Goal: Navigation & Orientation: Go to known website

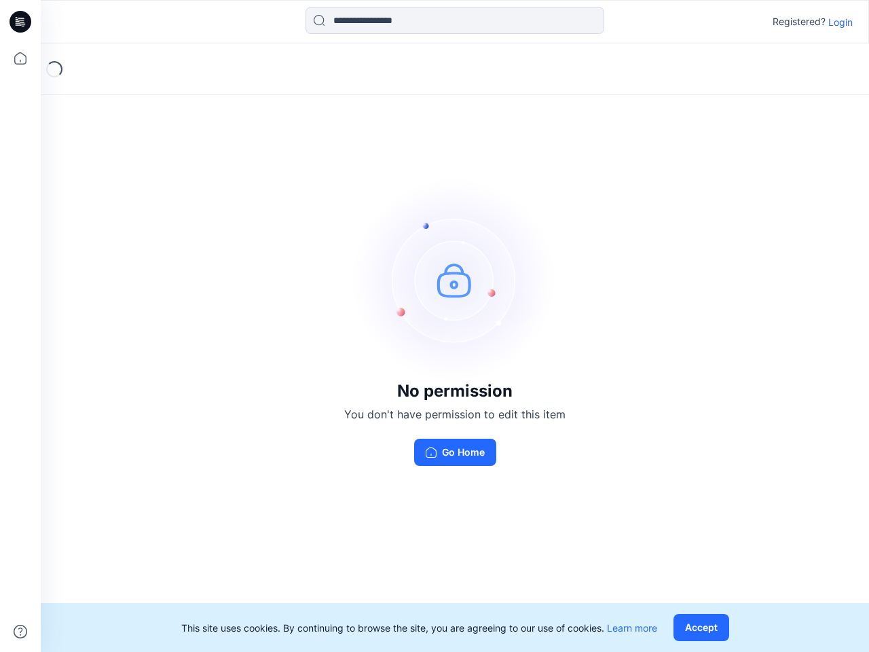
click at [435, 326] on img at bounding box center [455, 280] width 204 height 204
click at [21, 22] on icon at bounding box center [22, 22] width 5 height 1
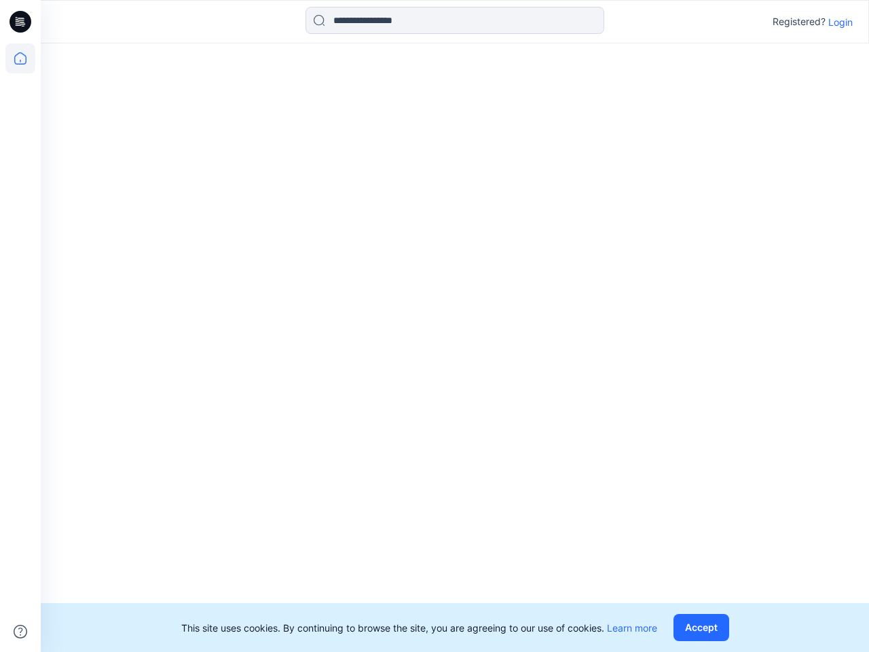
click at [20, 58] on icon at bounding box center [20, 58] width 30 height 30
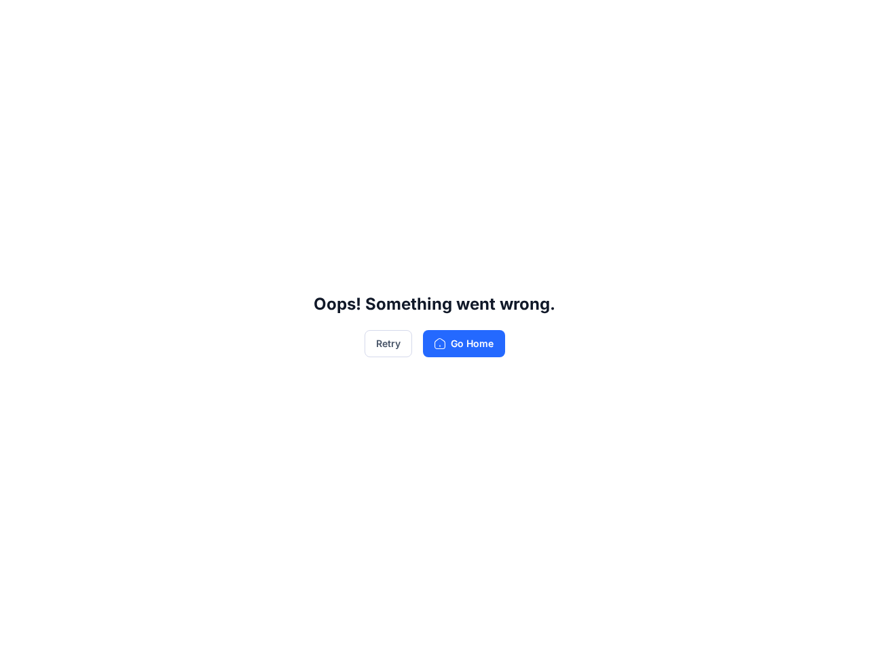
click at [20, 631] on div "Oops! Something went wrong. Retry Go Home" at bounding box center [434, 326] width 869 height 652
click at [455, 20] on div "Oops! Something went wrong. Retry Go Home" at bounding box center [434, 326] width 869 height 652
click at [841, 22] on div "Oops! Something went wrong. Retry Go Home" at bounding box center [434, 326] width 869 height 652
click at [704, 627] on div "Oops! Something went wrong. Retry Go Home" at bounding box center [434, 326] width 869 height 652
